Goal: Task Accomplishment & Management: Use online tool/utility

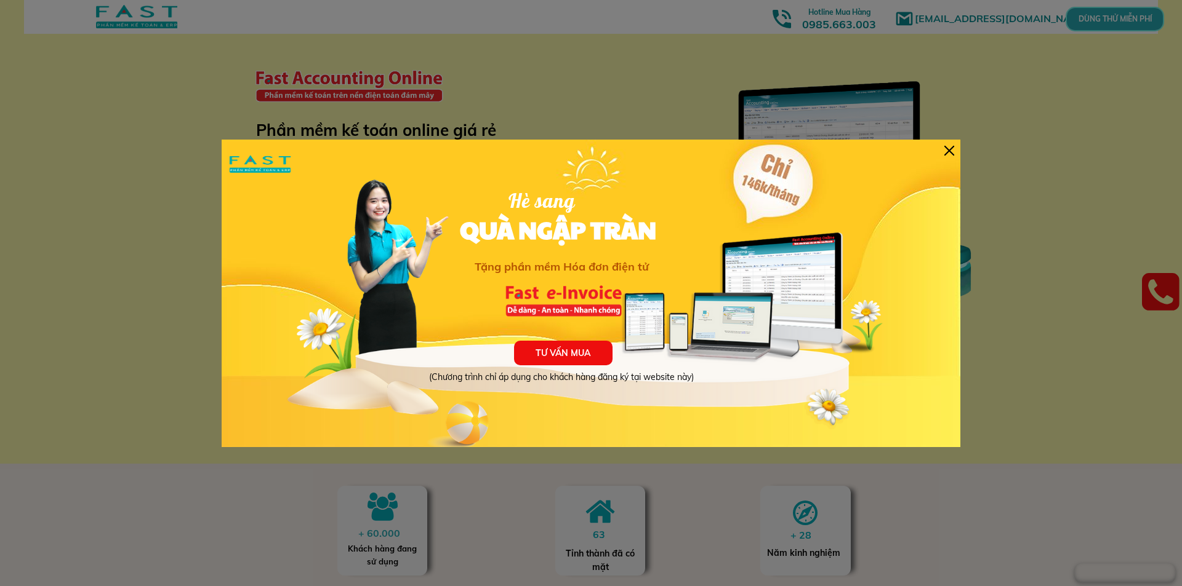
click at [954, 153] on div "TƯ VẤN MUA (Chương trình chỉ áp dụng cho khách hàng đăng ký tại website này) Hè…" at bounding box center [591, 294] width 738 height 308
click at [944, 149] on div at bounding box center [949, 151] width 10 height 10
click at [945, 149] on div at bounding box center [949, 151] width 10 height 10
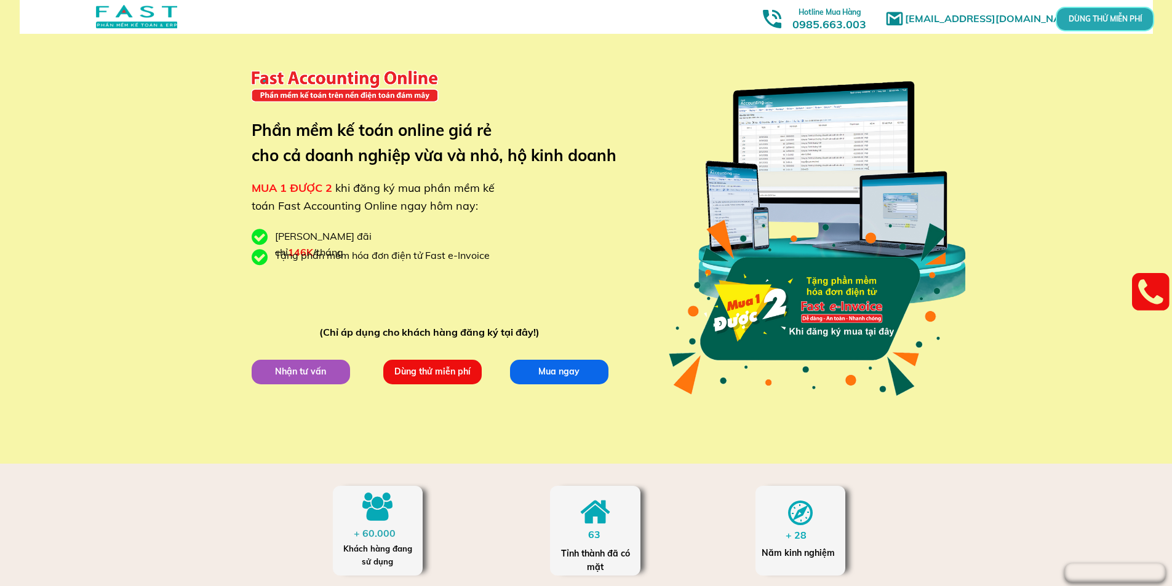
drag, startPoint x: 439, startPoint y: 375, endPoint x: 447, endPoint y: 373, distance: 8.8
click at [444, 374] on p "Dùng thử miễn phí" at bounding box center [432, 371] width 98 height 25
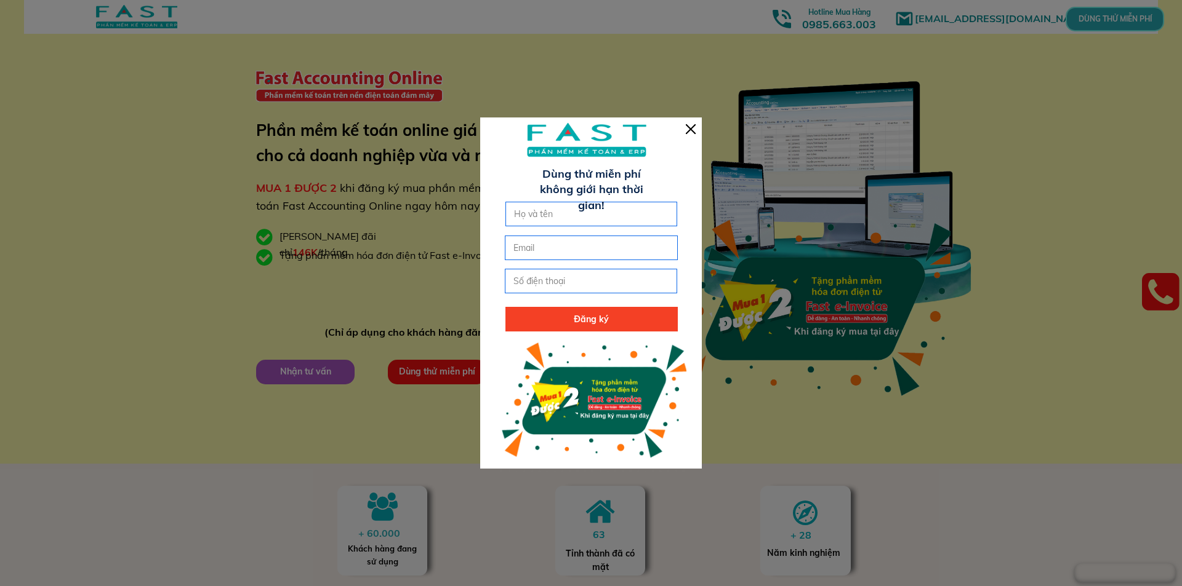
click at [689, 121] on div at bounding box center [591, 293] width 222 height 351
click at [697, 131] on div at bounding box center [591, 293] width 222 height 351
click at [688, 124] on div at bounding box center [691, 129] width 10 height 10
